Goal: Task Accomplishment & Management: Manage account settings

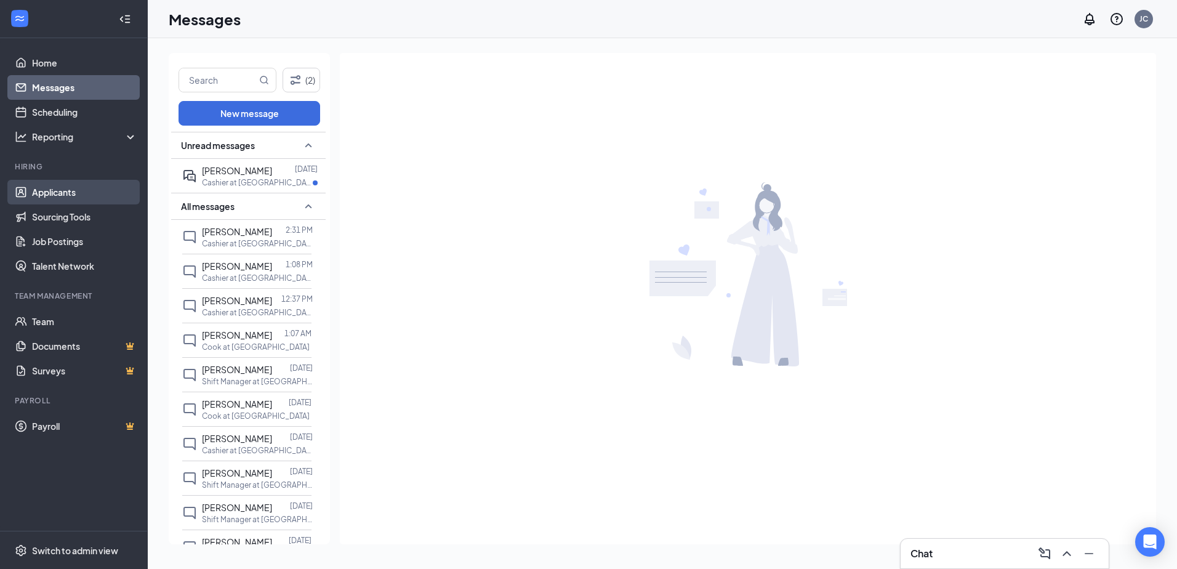
click at [73, 182] on link "Applicants" at bounding box center [84, 192] width 105 height 25
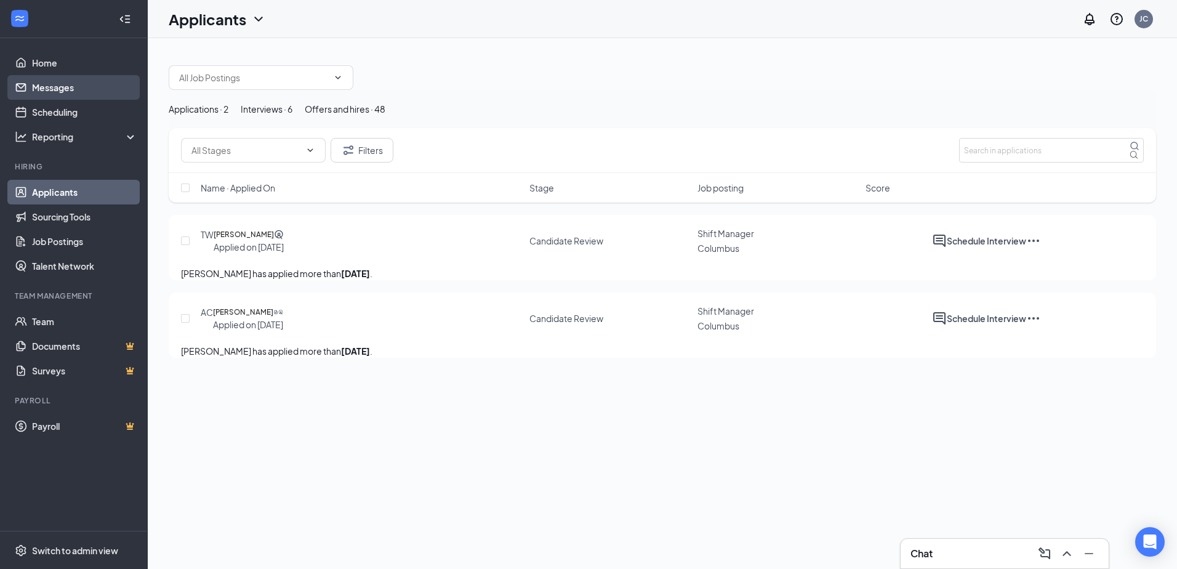
click at [71, 84] on link "Messages" at bounding box center [84, 87] width 105 height 25
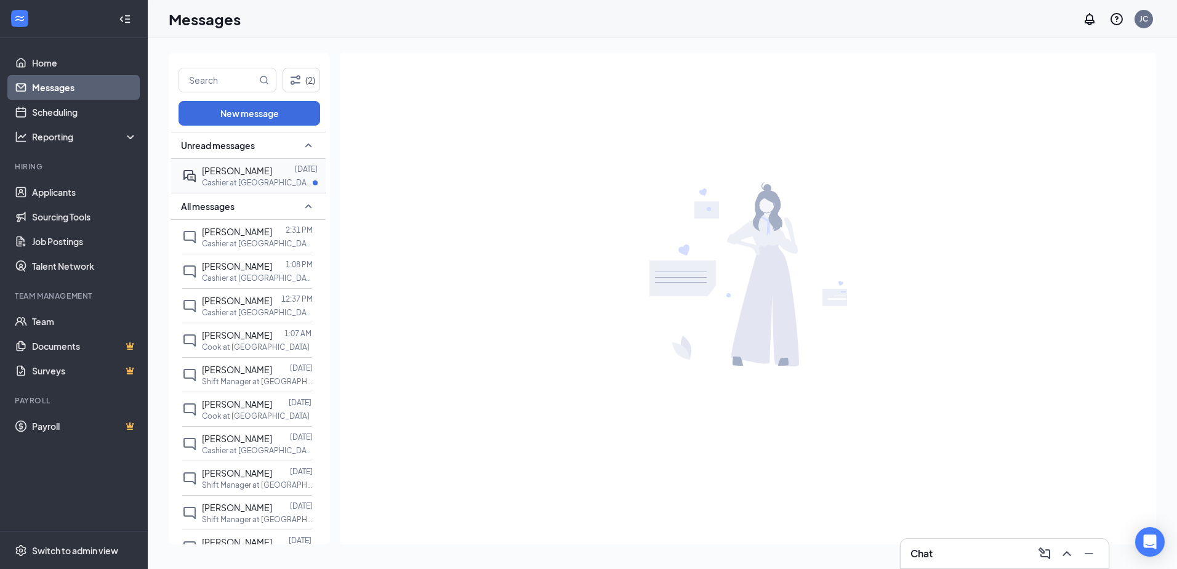
click at [220, 180] on p "Cashier at [GEOGRAPHIC_DATA]" at bounding box center [257, 182] width 111 height 10
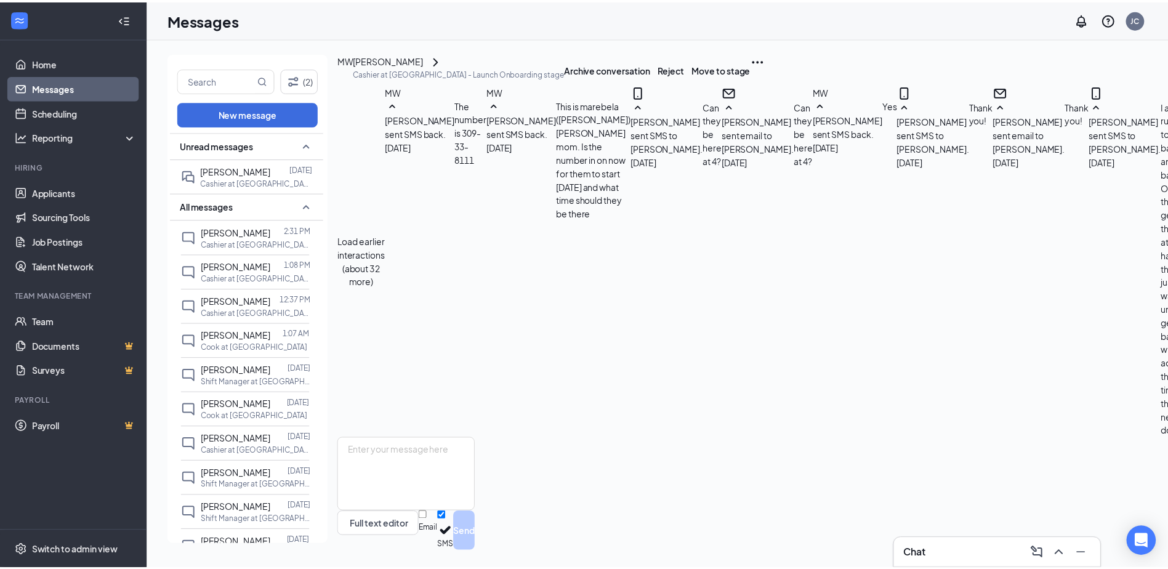
scroll to position [436, 0]
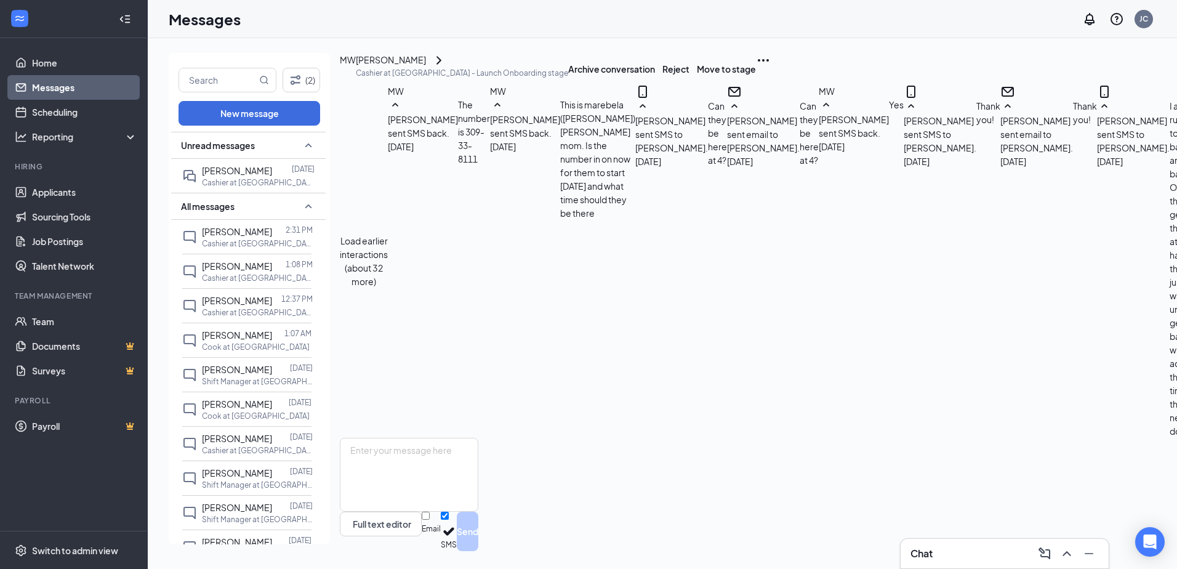
click at [303, 142] on icon "SmallChevronUp" at bounding box center [308, 145] width 15 height 15
click at [47, 196] on link "Applicants" at bounding box center [84, 192] width 105 height 25
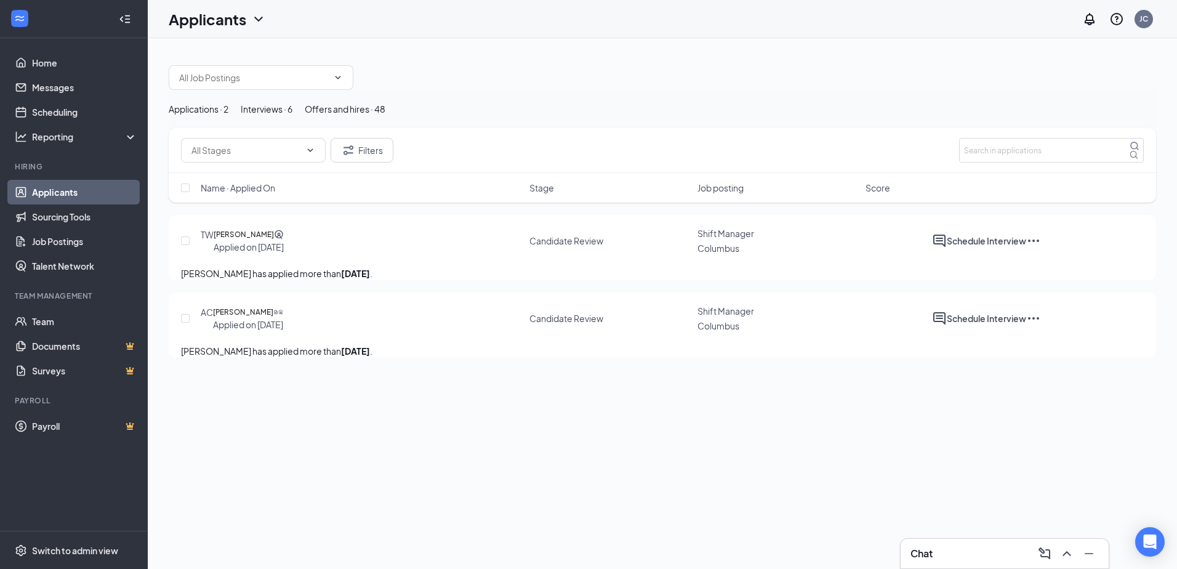
click at [292, 116] on div "Interviews · 6" at bounding box center [267, 109] width 52 height 14
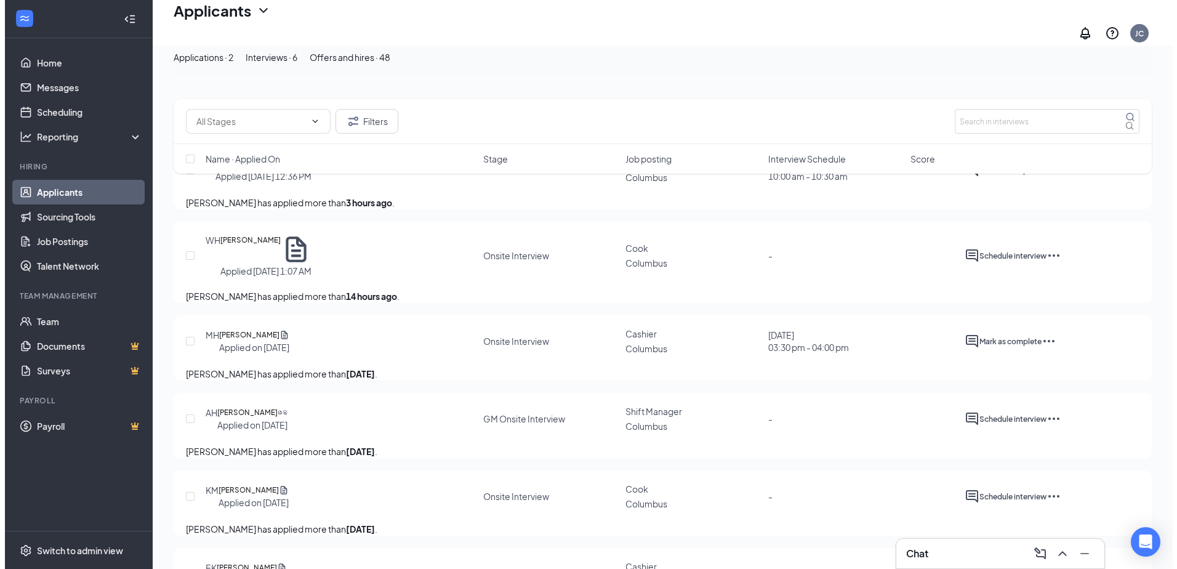
scroll to position [123, 0]
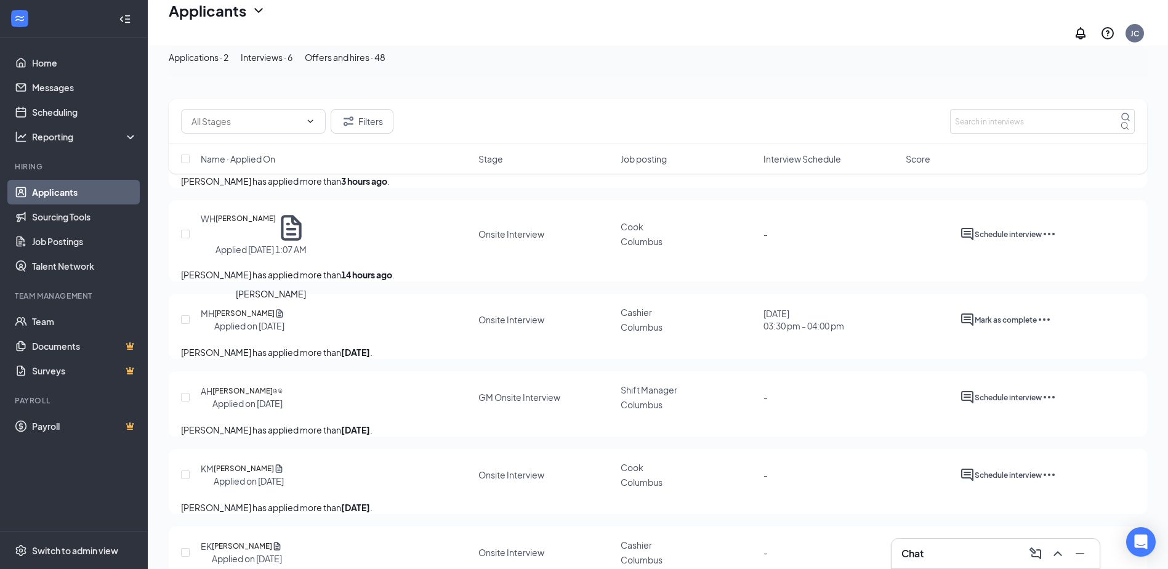
click at [275, 319] on h5 "[PERSON_NAME]" at bounding box center [244, 313] width 60 height 12
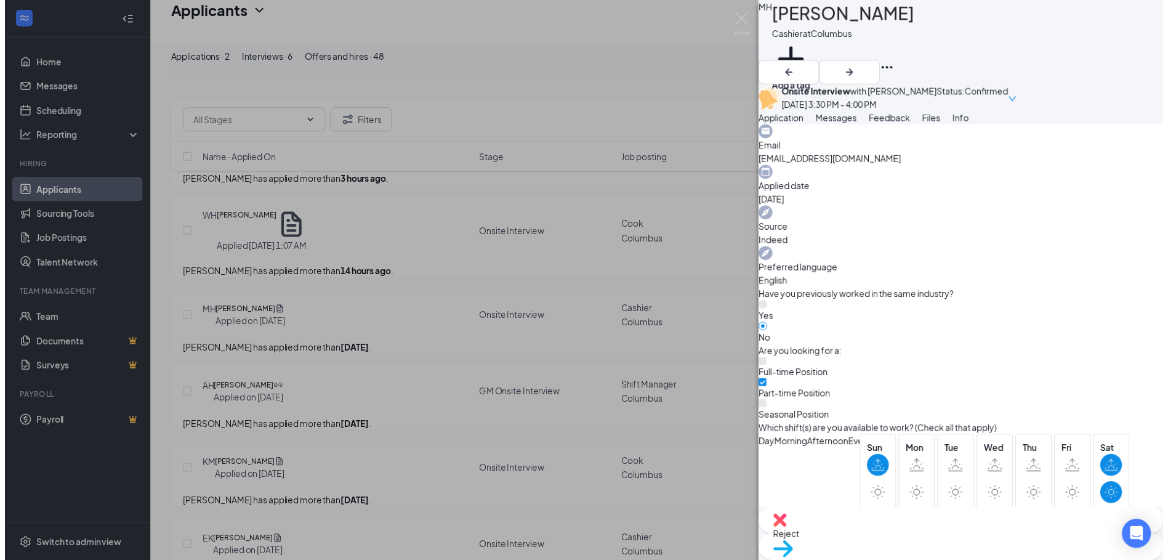
scroll to position [431, 0]
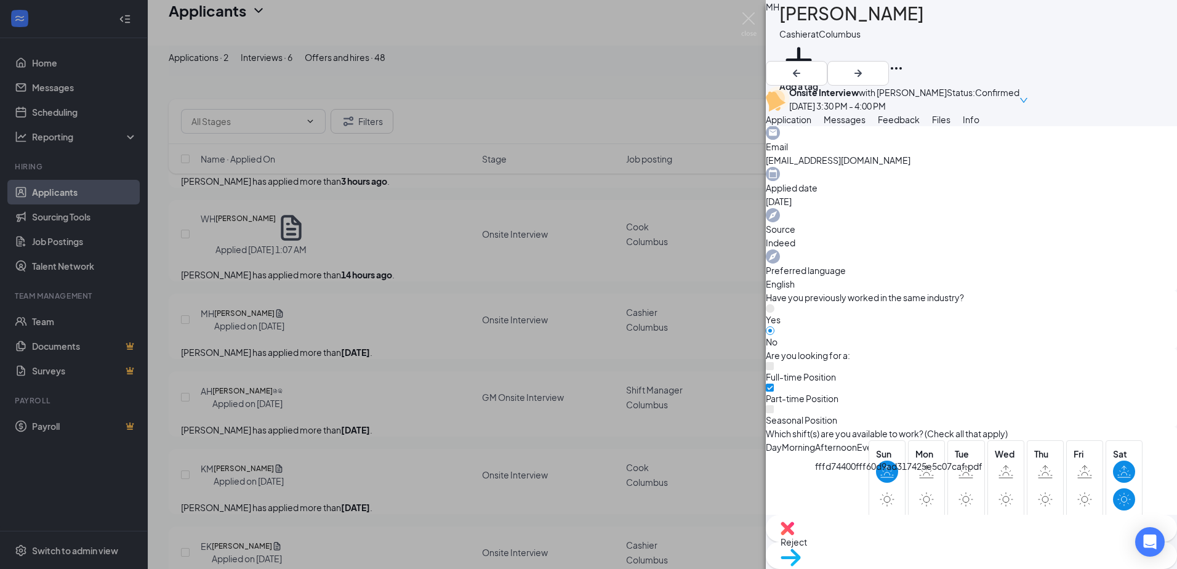
click at [749, 23] on img at bounding box center [748, 24] width 15 height 24
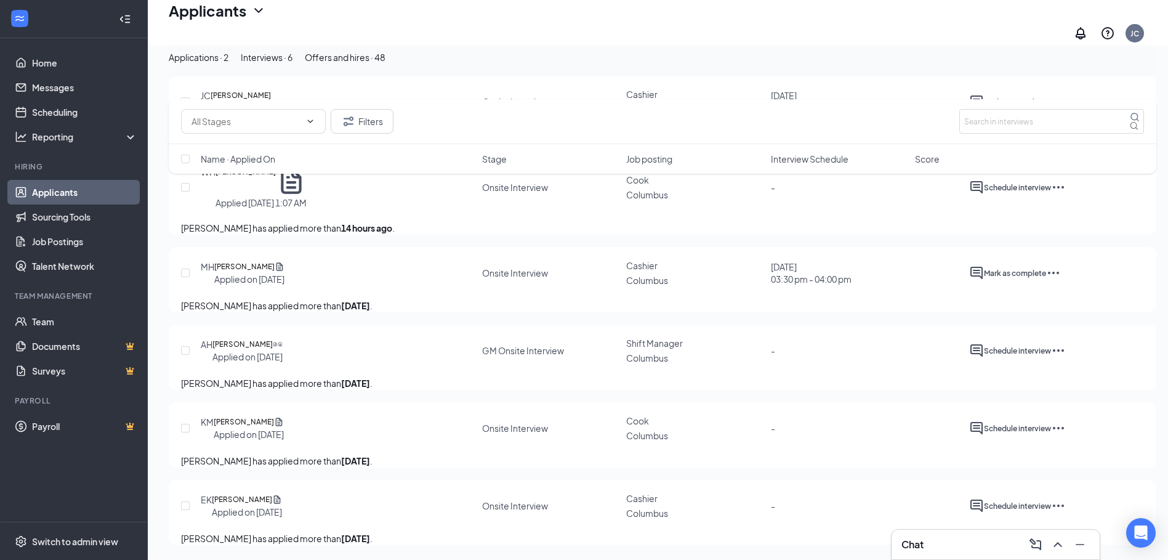
scroll to position [243, 0]
click at [568, 299] on div "[PERSON_NAME] has applied more than [DATE] ." at bounding box center [662, 306] width 963 height 14
